Goal: Find specific page/section: Find specific page/section

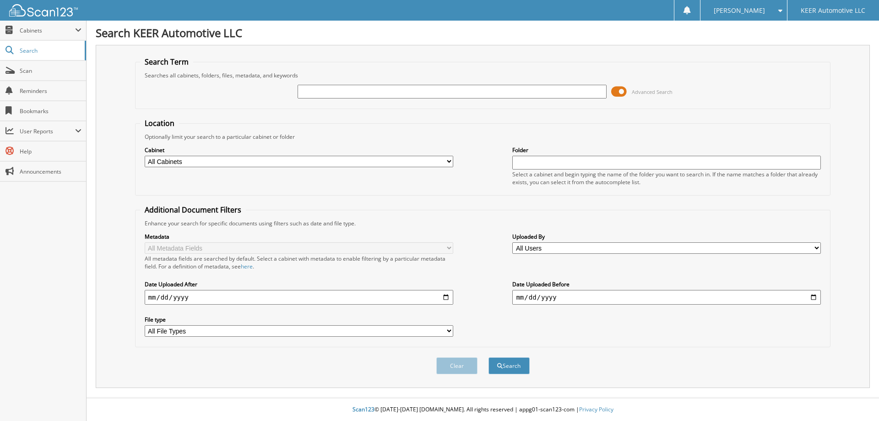
paste input "U2382"
type input "U2382"
click at [514, 368] on button "Search" at bounding box center [508, 365] width 41 height 17
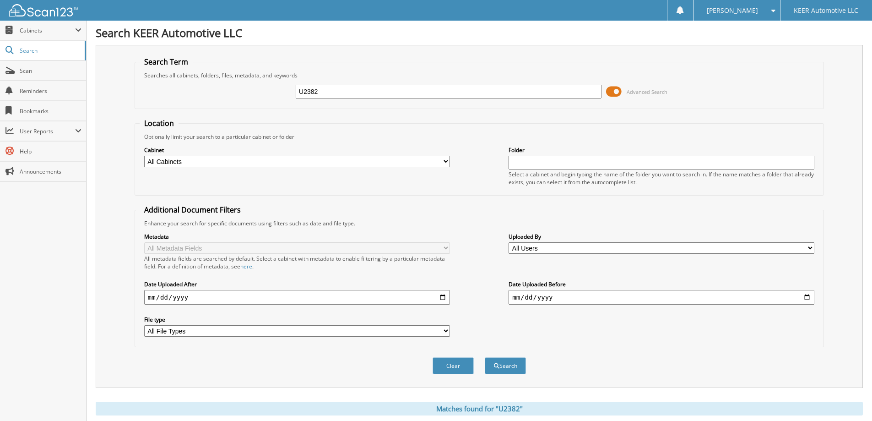
click at [408, 91] on input "U2382" at bounding box center [449, 92] width 306 height 14
click at [29, 43] on link "Search" at bounding box center [43, 51] width 86 height 20
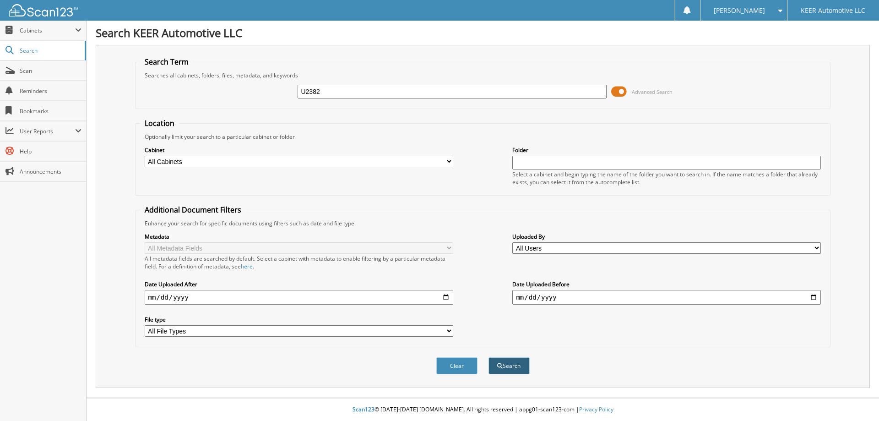
type input "U2382"
click at [510, 366] on button "Search" at bounding box center [508, 365] width 41 height 17
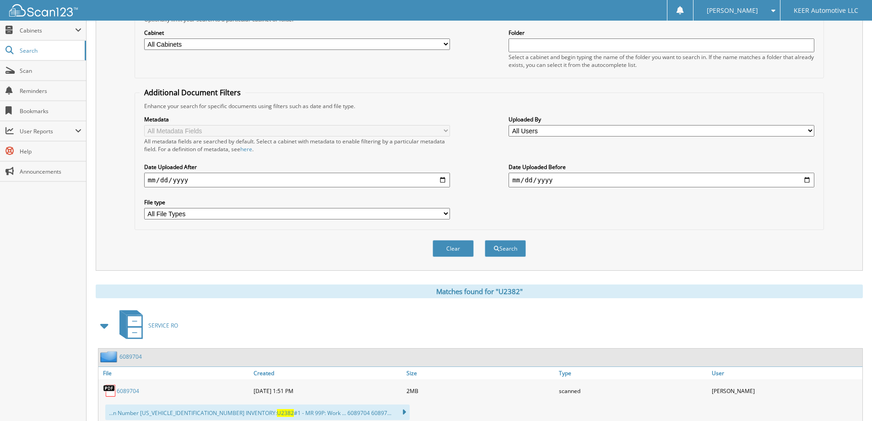
scroll to position [147, 0]
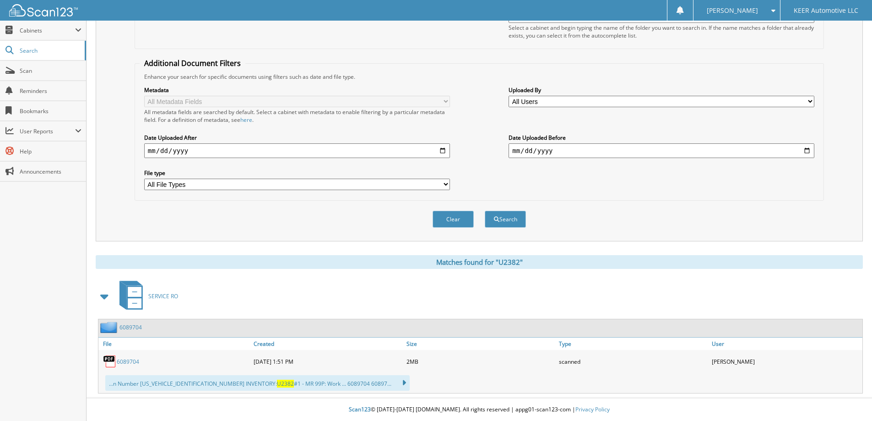
click at [167, 297] on span "SERVICE RO" at bounding box center [163, 296] width 30 height 8
